Goal: Register for event/course

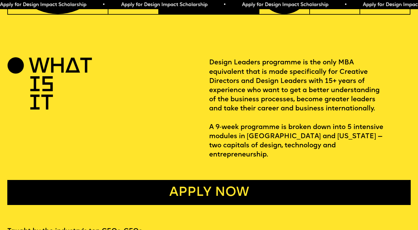
scroll to position [195, 0]
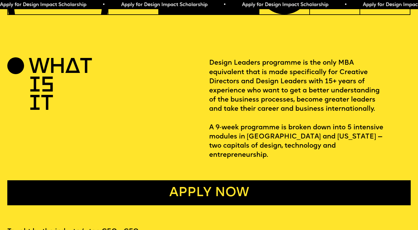
click at [207, 183] on link "Apply now" at bounding box center [209, 192] width 404 height 25
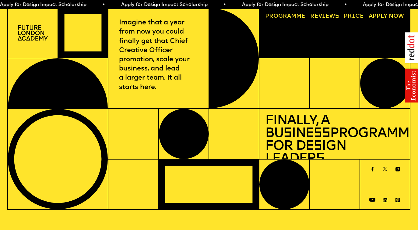
click at [33, 37] on img at bounding box center [33, 32] width 30 height 15
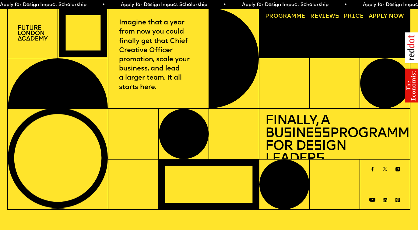
click at [286, 16] on link "Progr a mme" at bounding box center [286, 17] width 46 height 12
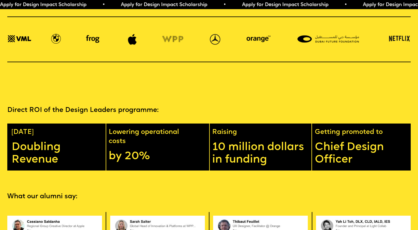
scroll to position [995, 0]
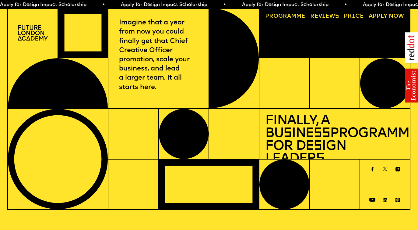
scroll to position [195, 0]
